Goal: Entertainment & Leisure: Consume media (video, audio)

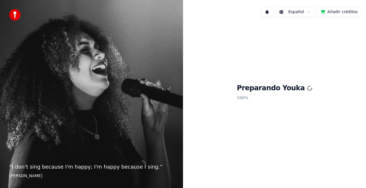
drag, startPoint x: 280, startPoint y: 36, endPoint x: 279, endPoint y: 49, distance: 12.9
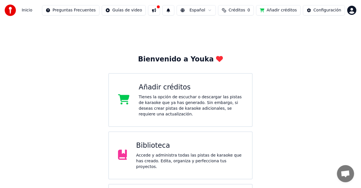
click at [149, 141] on div "Biblioteca" at bounding box center [189, 145] width 107 height 9
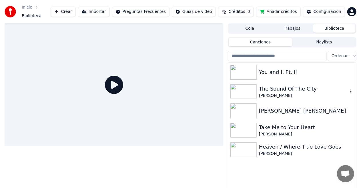
click at [251, 93] on img at bounding box center [244, 91] width 26 height 15
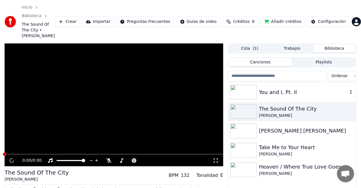
click at [251, 93] on img at bounding box center [244, 92] width 26 height 15
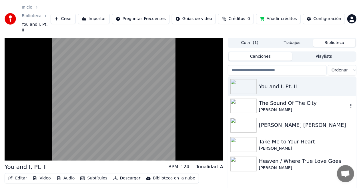
click at [238, 99] on img at bounding box center [244, 106] width 26 height 15
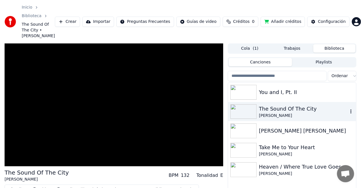
click at [238, 97] on img at bounding box center [244, 92] width 26 height 15
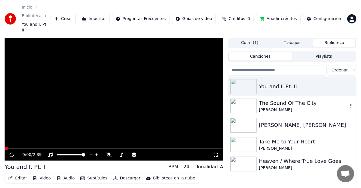
click at [238, 99] on img at bounding box center [244, 106] width 26 height 15
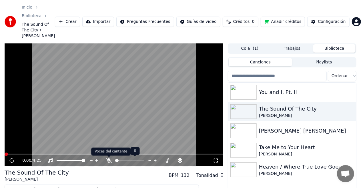
click at [110, 162] on icon at bounding box center [109, 160] width 6 height 5
click at [243, 111] on img at bounding box center [244, 111] width 26 height 15
click at [6, 156] on span at bounding box center [6, 154] width 3 height 3
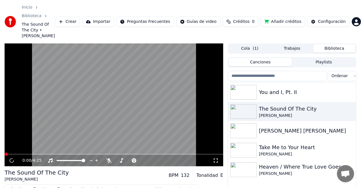
click at [6, 153] on span at bounding box center [6, 154] width 3 height 3
click at [6, 152] on video at bounding box center [114, 104] width 219 height 123
